Goal: Information Seeking & Learning: Learn about a topic

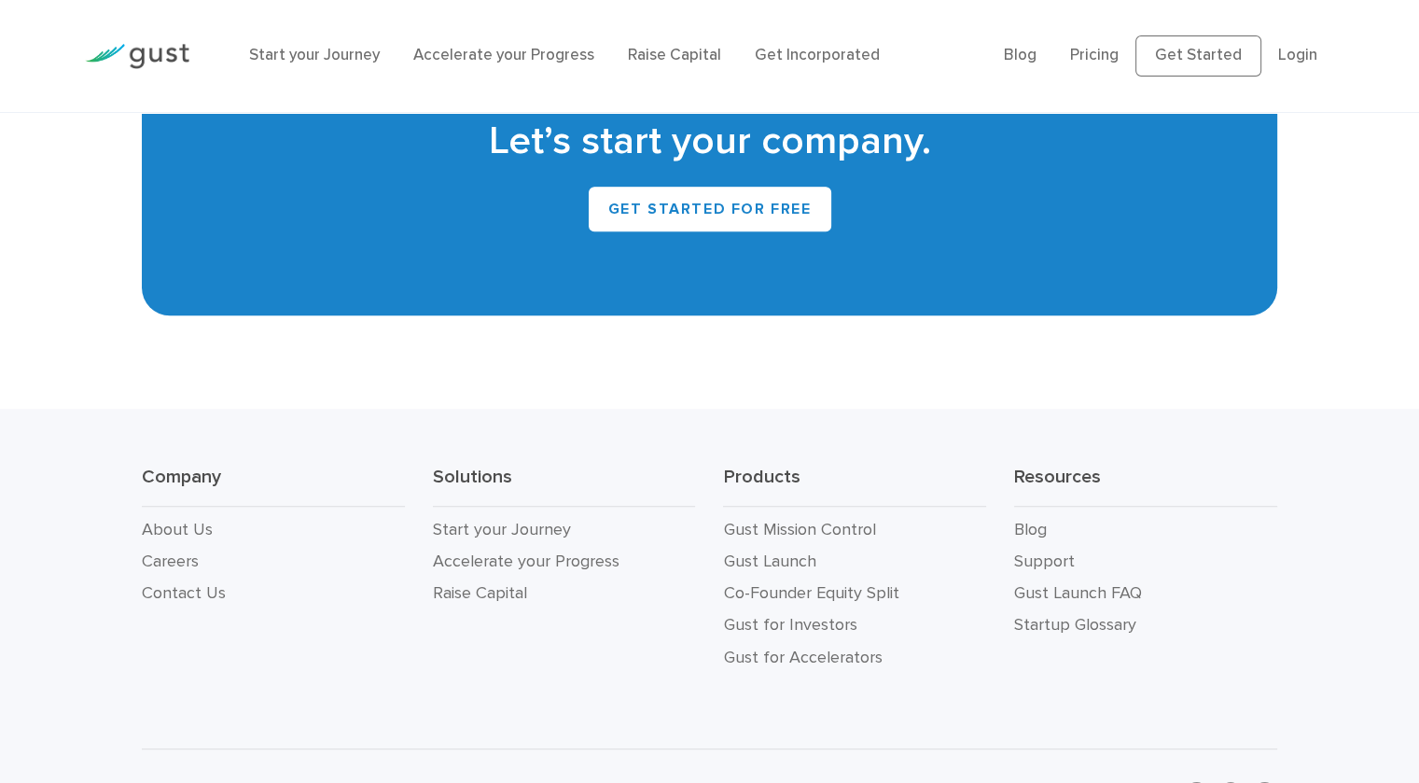
scroll to position [8454, 0]
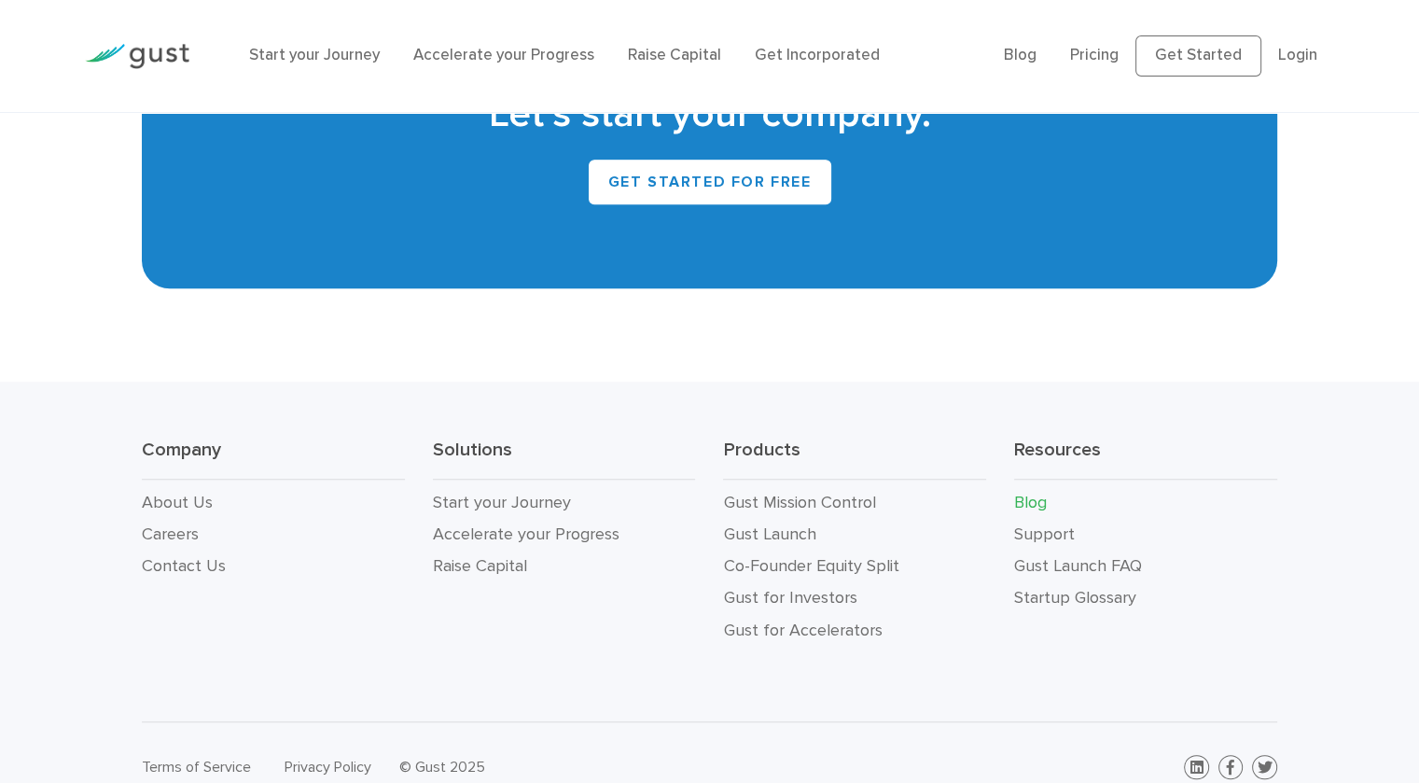
click at [1028, 493] on link "Blog" at bounding box center [1030, 503] width 33 height 20
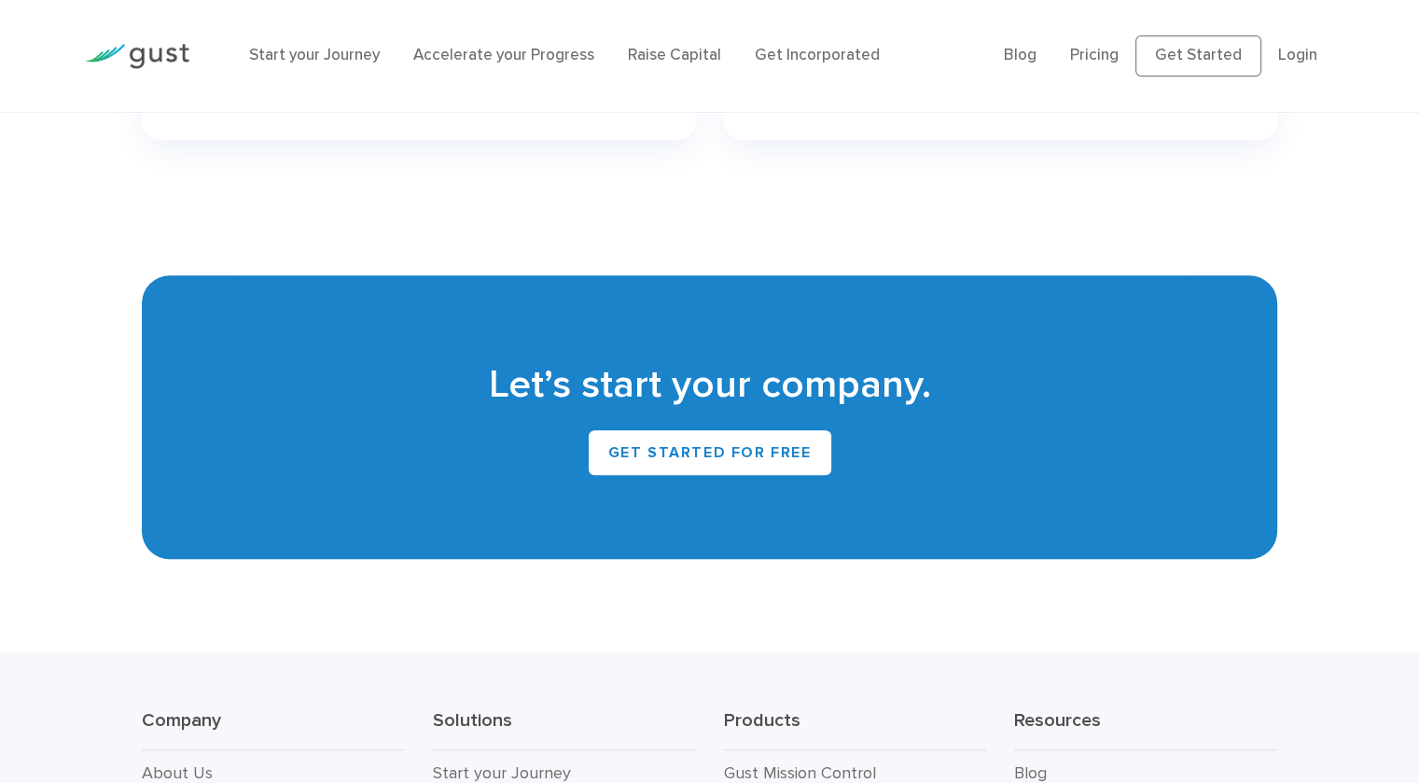
scroll to position [8174, 0]
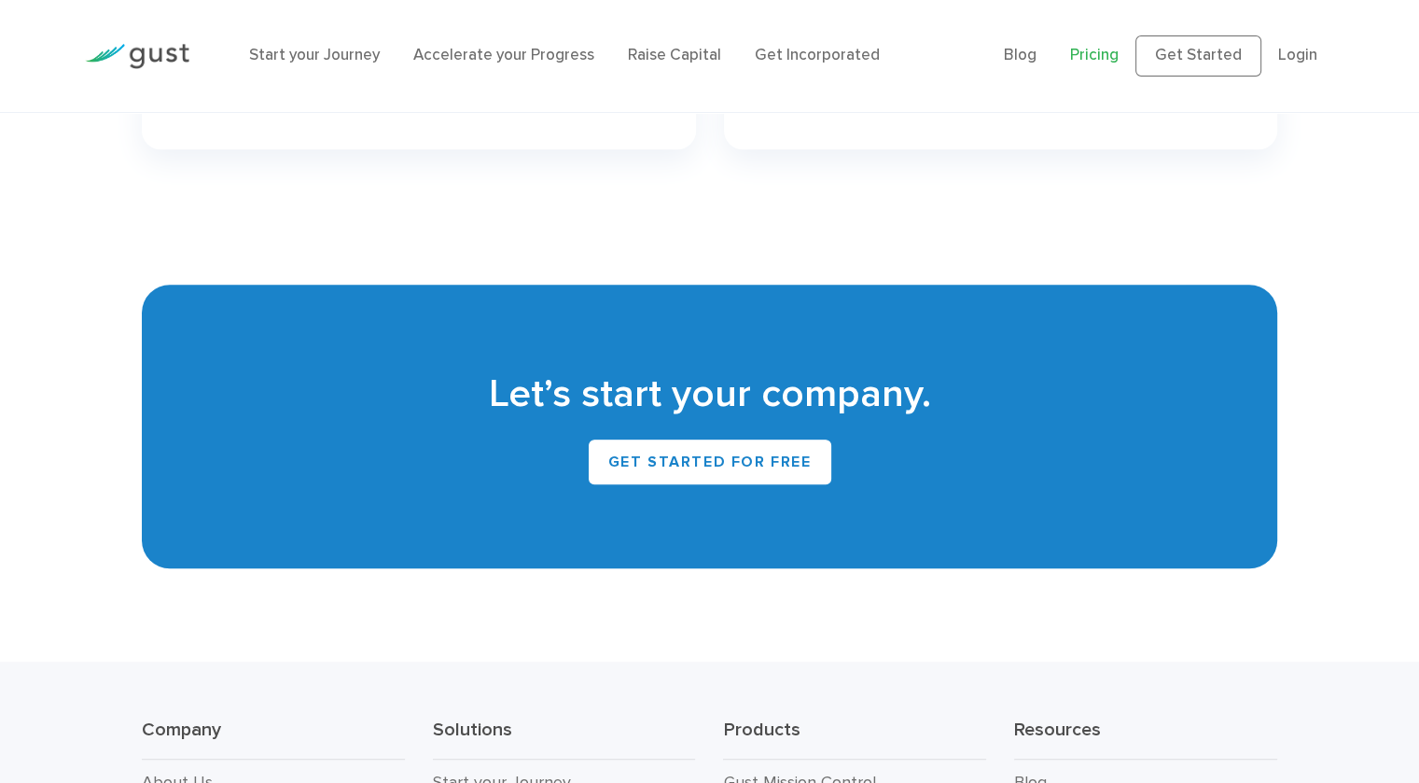
click at [1112, 60] on link "Pricing" at bounding box center [1094, 55] width 49 height 19
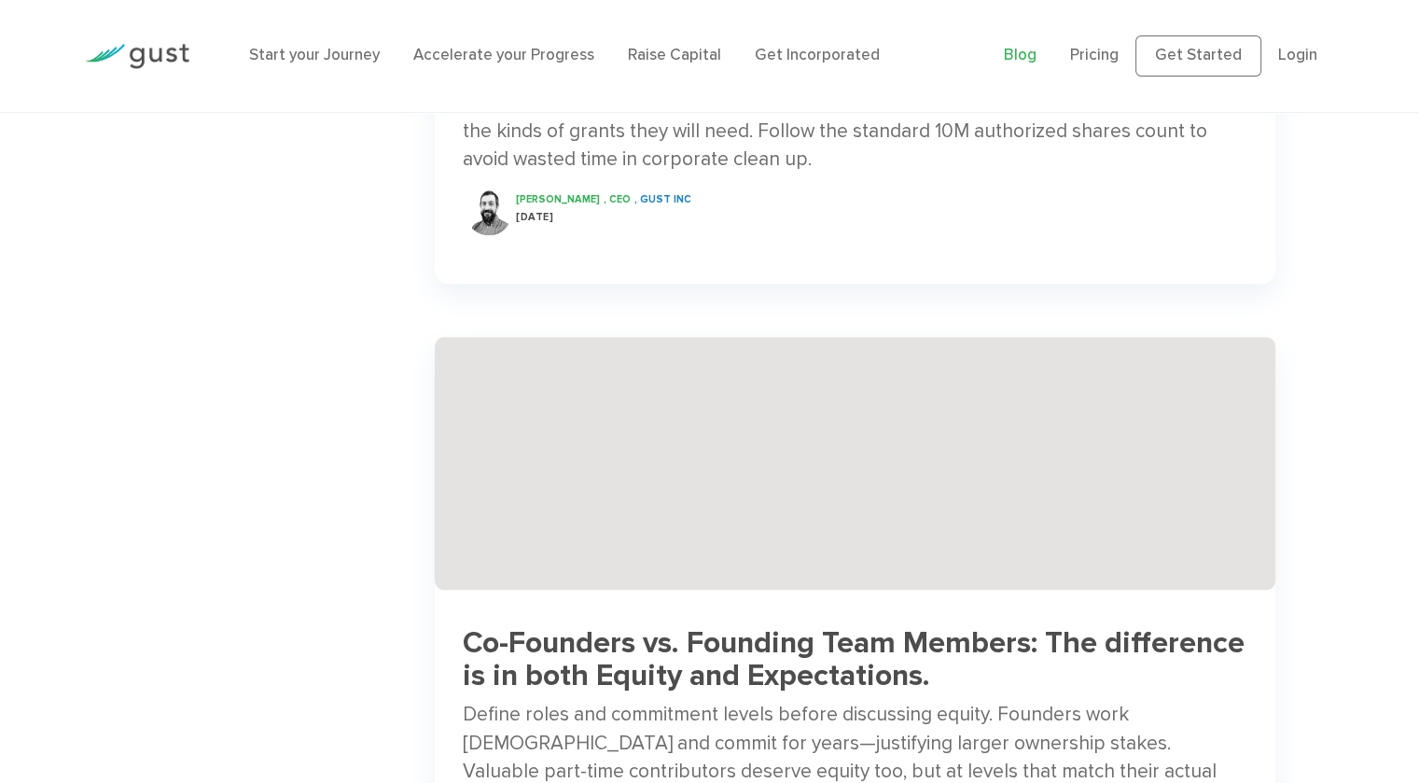
scroll to position [2051, 0]
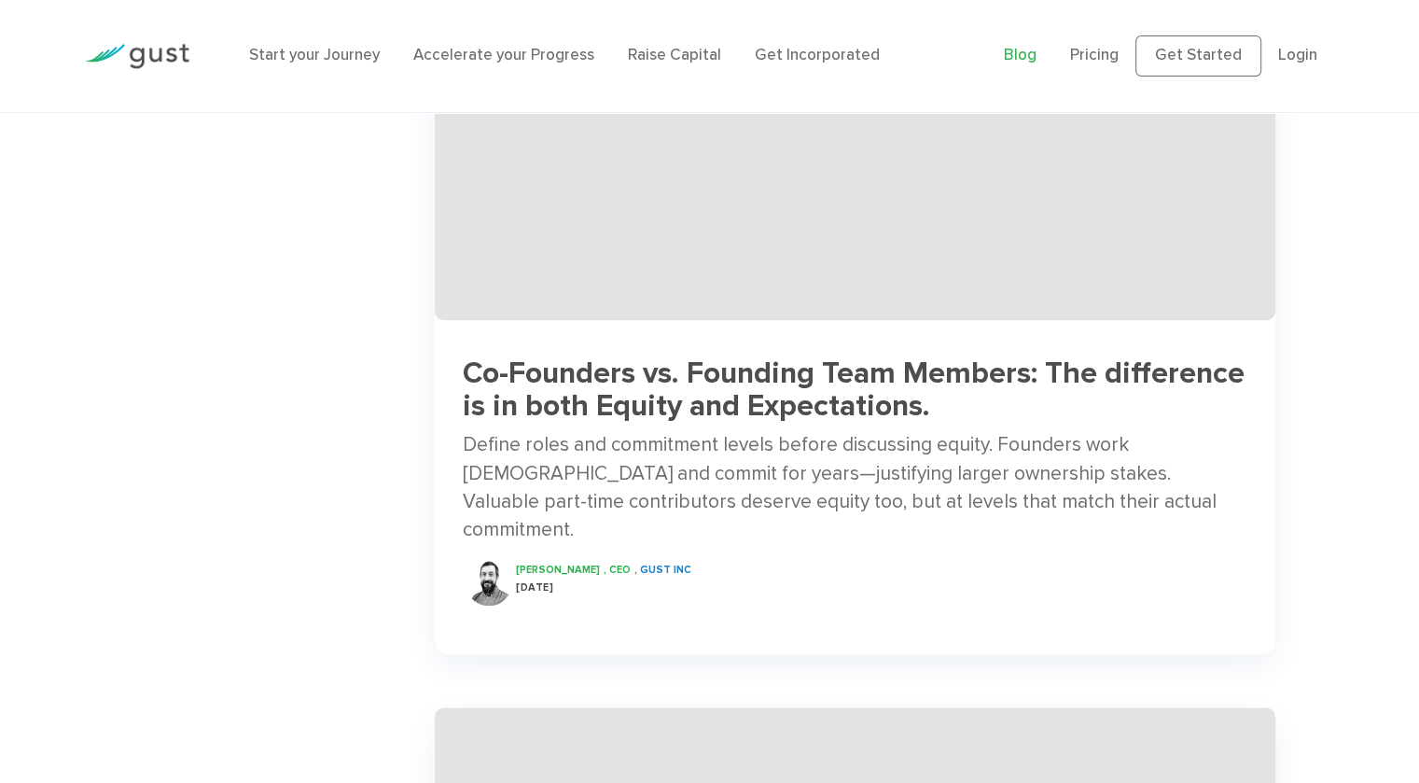
click at [489, 559] on img at bounding box center [488, 582] width 47 height 47
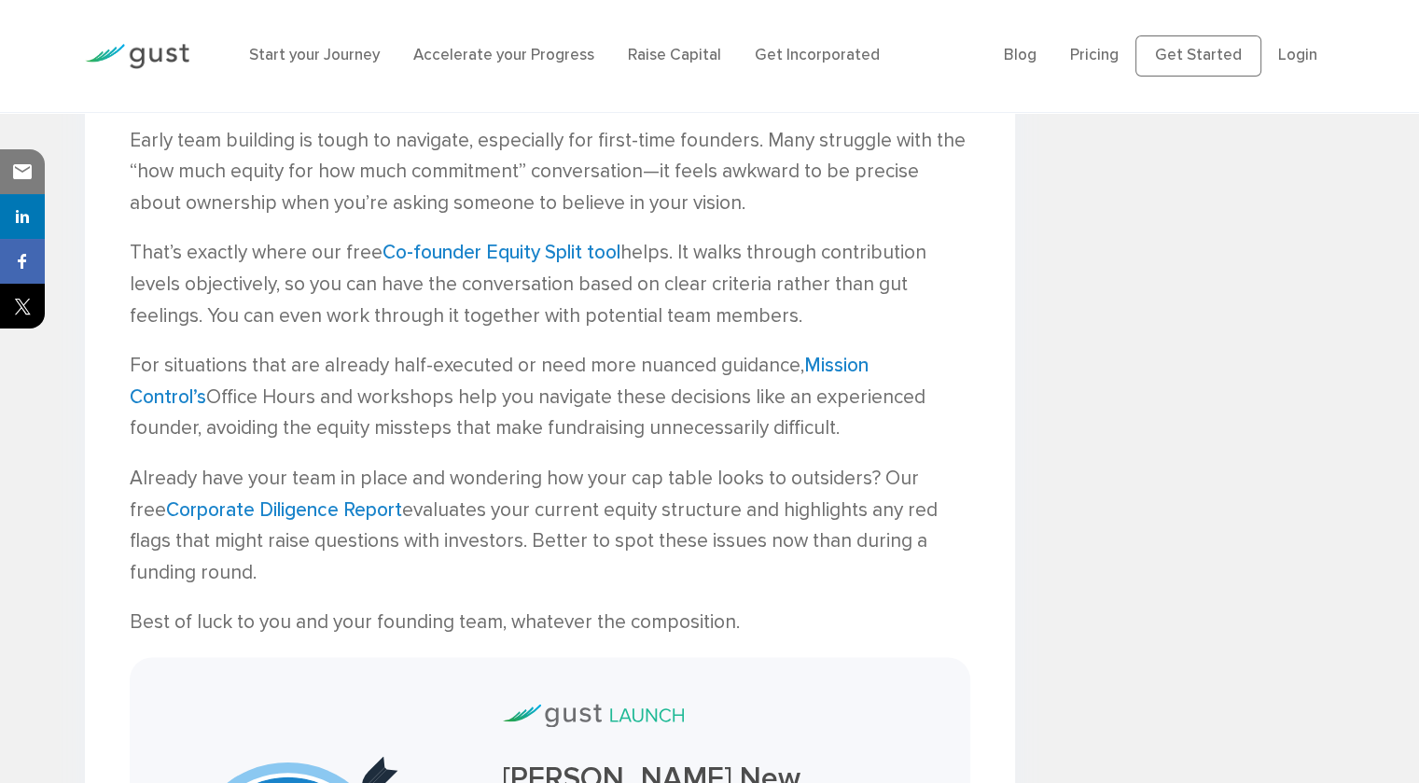
scroll to position [2369, 0]
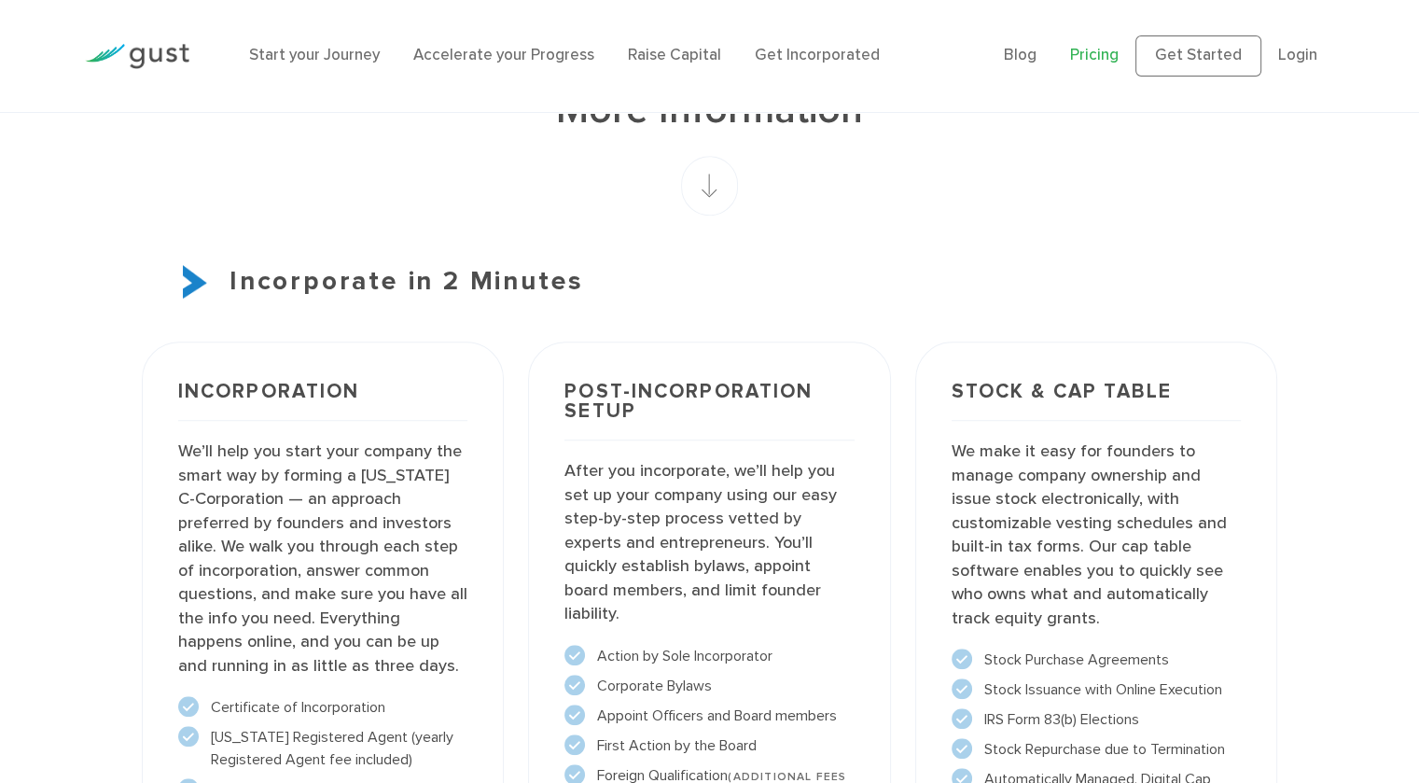
scroll to position [1586, 0]
